Goal: Task Accomplishment & Management: Use online tool/utility

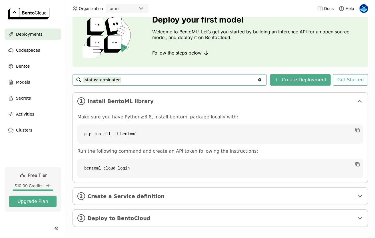
scroll to position [32, 0]
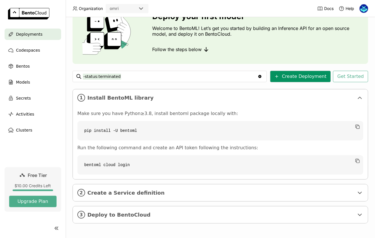
click at [298, 74] on button "Create Deployment" at bounding box center [300, 76] width 61 height 11
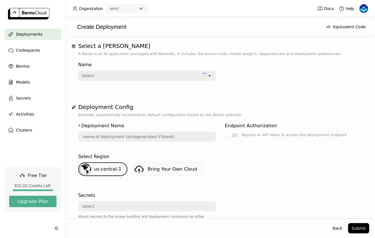
click at [128, 77] on div "Select" at bounding box center [140, 75] width 123 height 9
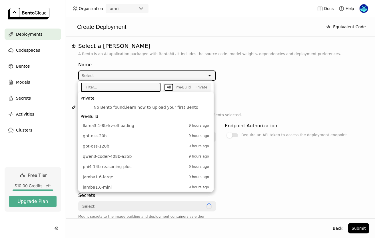
click at [128, 77] on div "Select" at bounding box center [143, 75] width 128 height 9
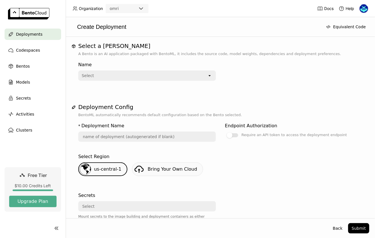
click at [128, 77] on div "Select" at bounding box center [143, 75] width 128 height 9
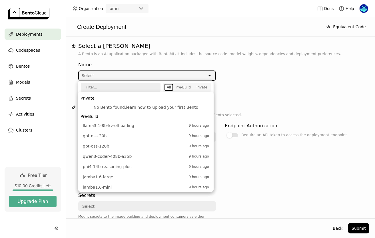
click at [128, 77] on div "Select" at bounding box center [143, 75] width 128 height 9
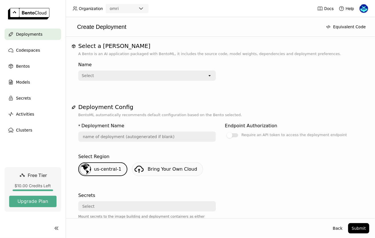
click at [148, 75] on div "Select" at bounding box center [143, 75] width 128 height 9
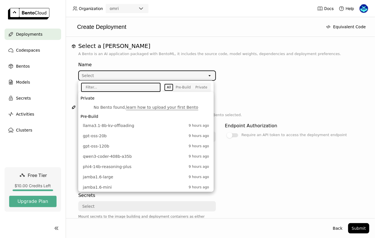
click at [153, 53] on p "A Bento is an AI application packaged with BentoML, it includes the source code…" at bounding box center [220, 54] width 284 height 6
